Goal: Information Seeking & Learning: Find specific page/section

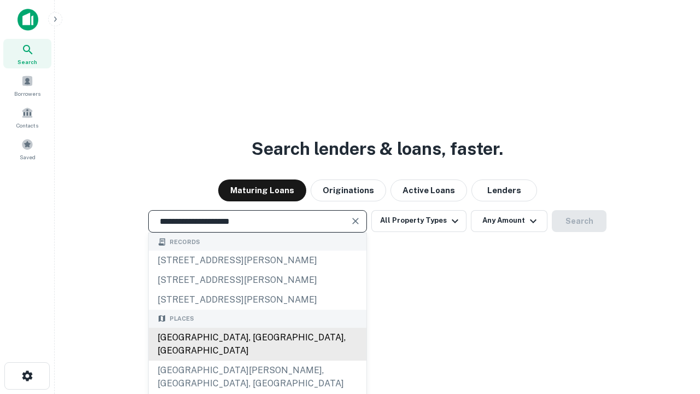
click at [257, 361] on div "Santa Monica, CA, USA" at bounding box center [258, 344] width 218 height 33
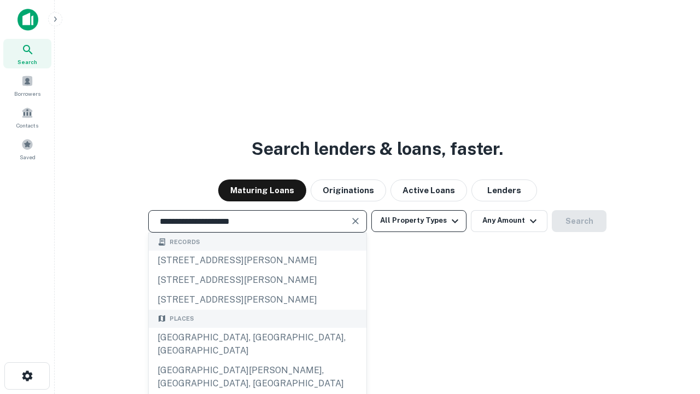
type input "**********"
click at [419, 221] on button "All Property Types" at bounding box center [419, 221] width 95 height 22
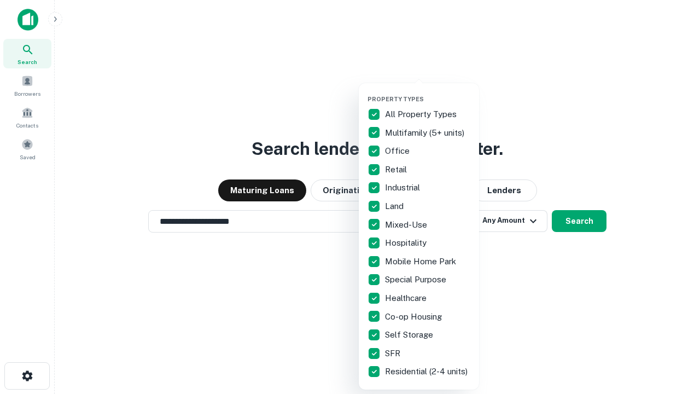
click at [428, 92] on button "button" at bounding box center [428, 92] width 120 height 1
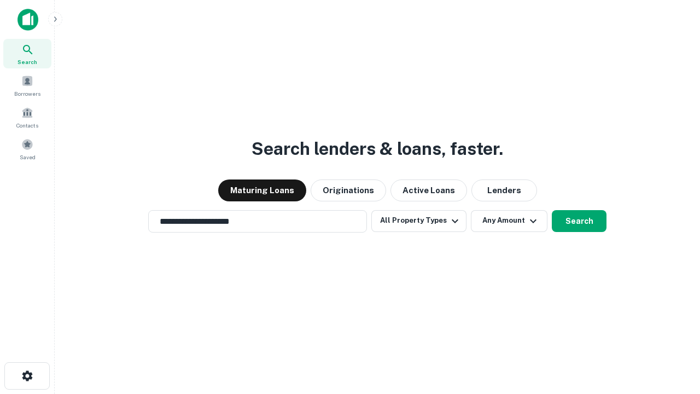
scroll to position [17, 0]
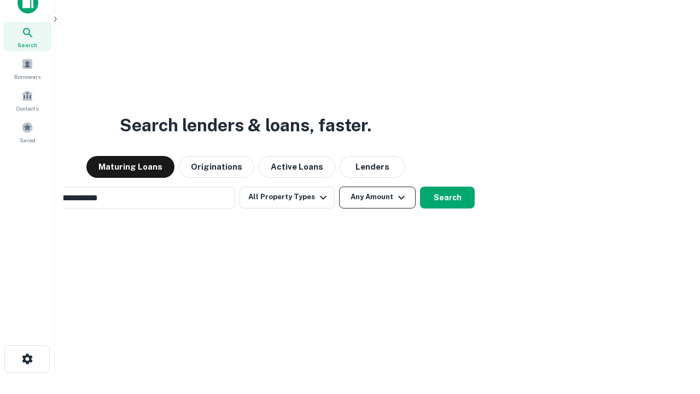
click at [339, 187] on button "Any Amount" at bounding box center [377, 198] width 77 height 22
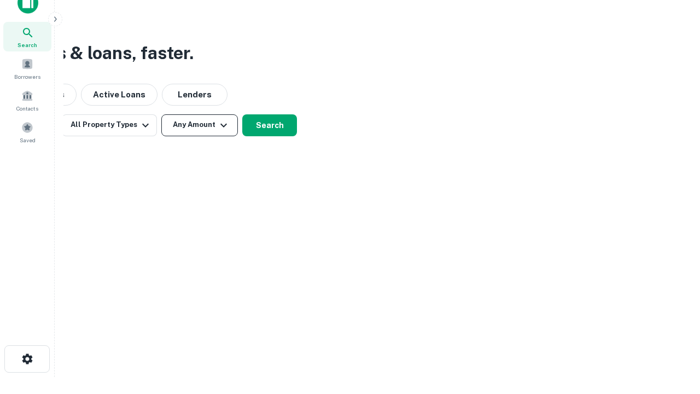
scroll to position [18, 0]
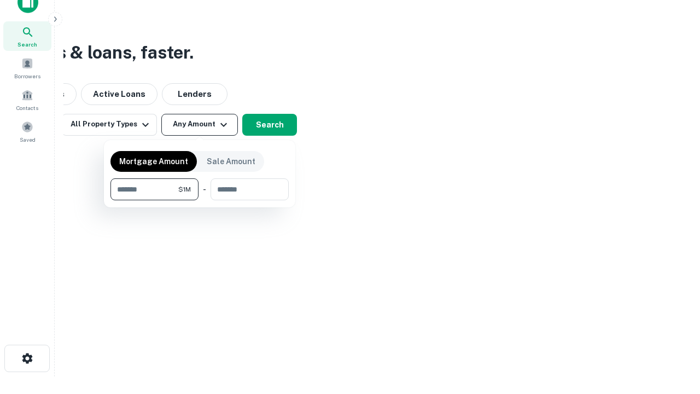
type input "*******"
click at [200, 200] on button "button" at bounding box center [200, 200] width 178 height 1
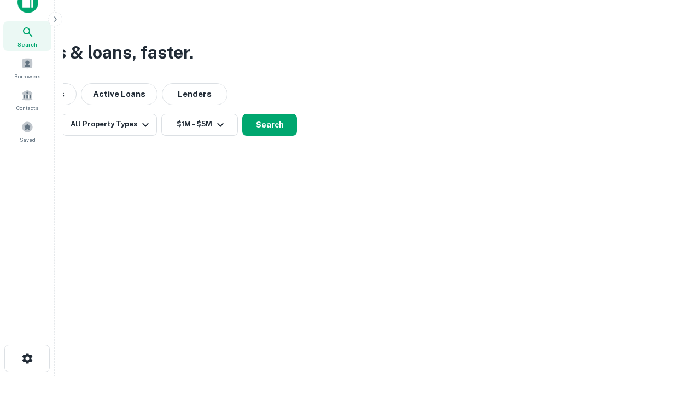
scroll to position [17, 0]
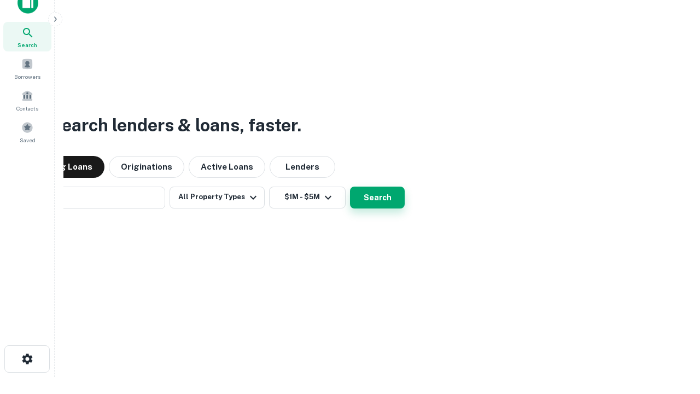
click at [350, 187] on button "Search" at bounding box center [377, 198] width 55 height 22
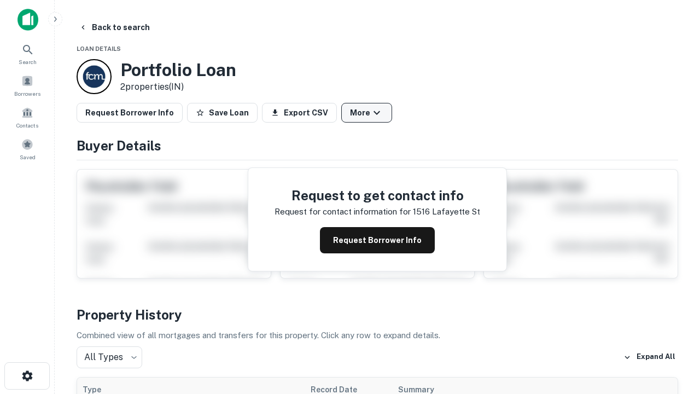
click at [367, 113] on button "More" at bounding box center [366, 113] width 51 height 20
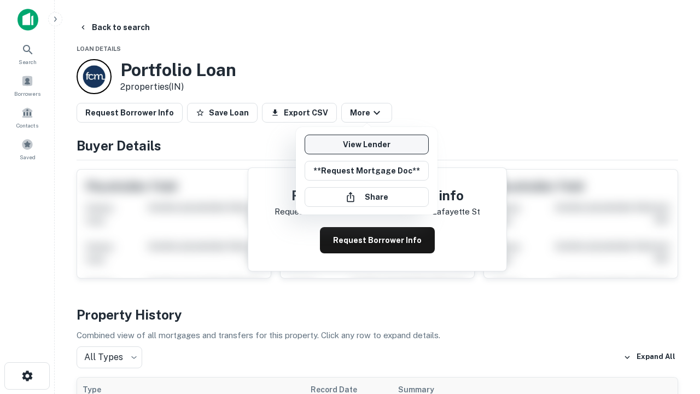
click at [367, 144] on link "View Lender" at bounding box center [367, 145] width 124 height 20
